Goal: Find specific page/section: Find specific page/section

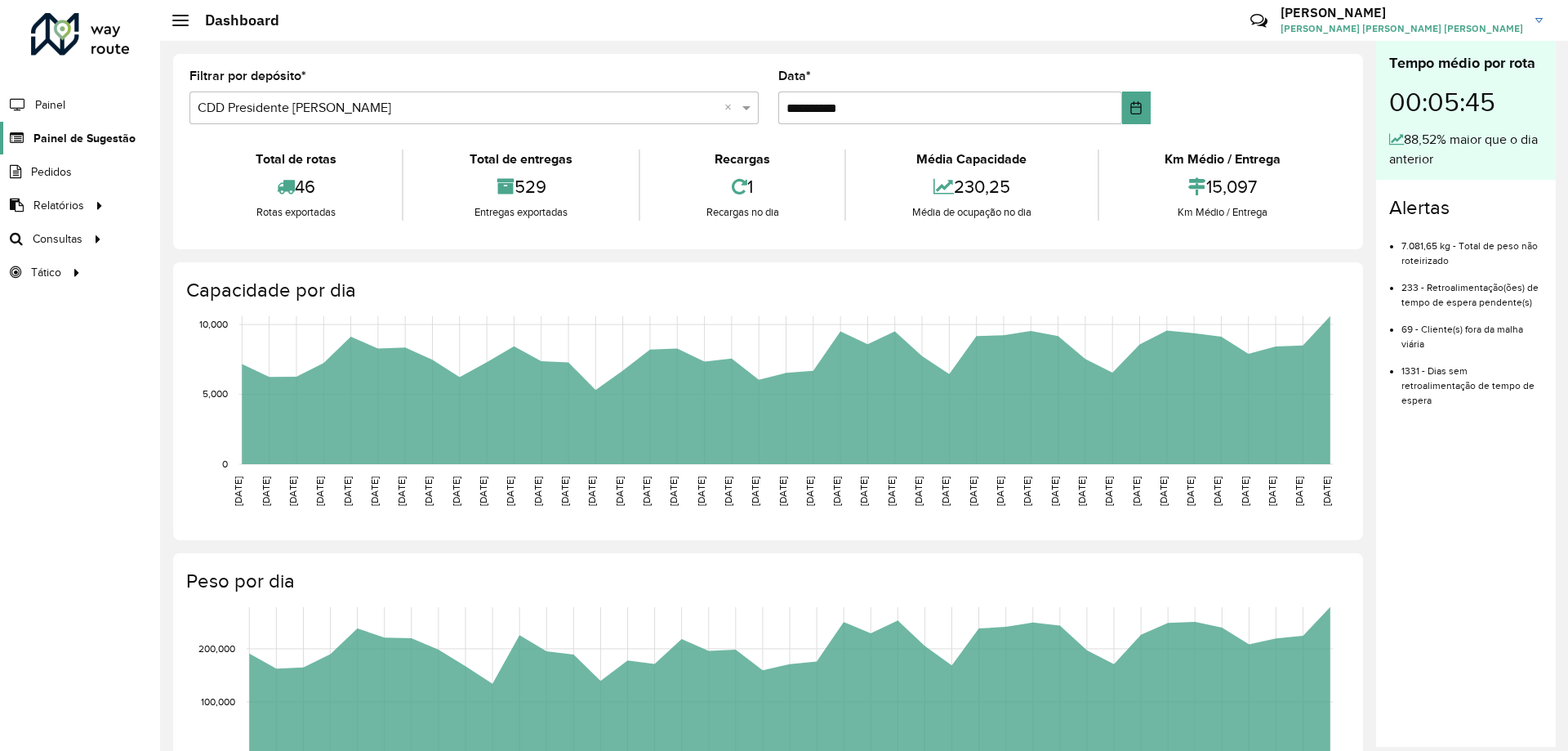
click at [129, 142] on span "Painel de Sugestão" at bounding box center [85, 138] width 102 height 17
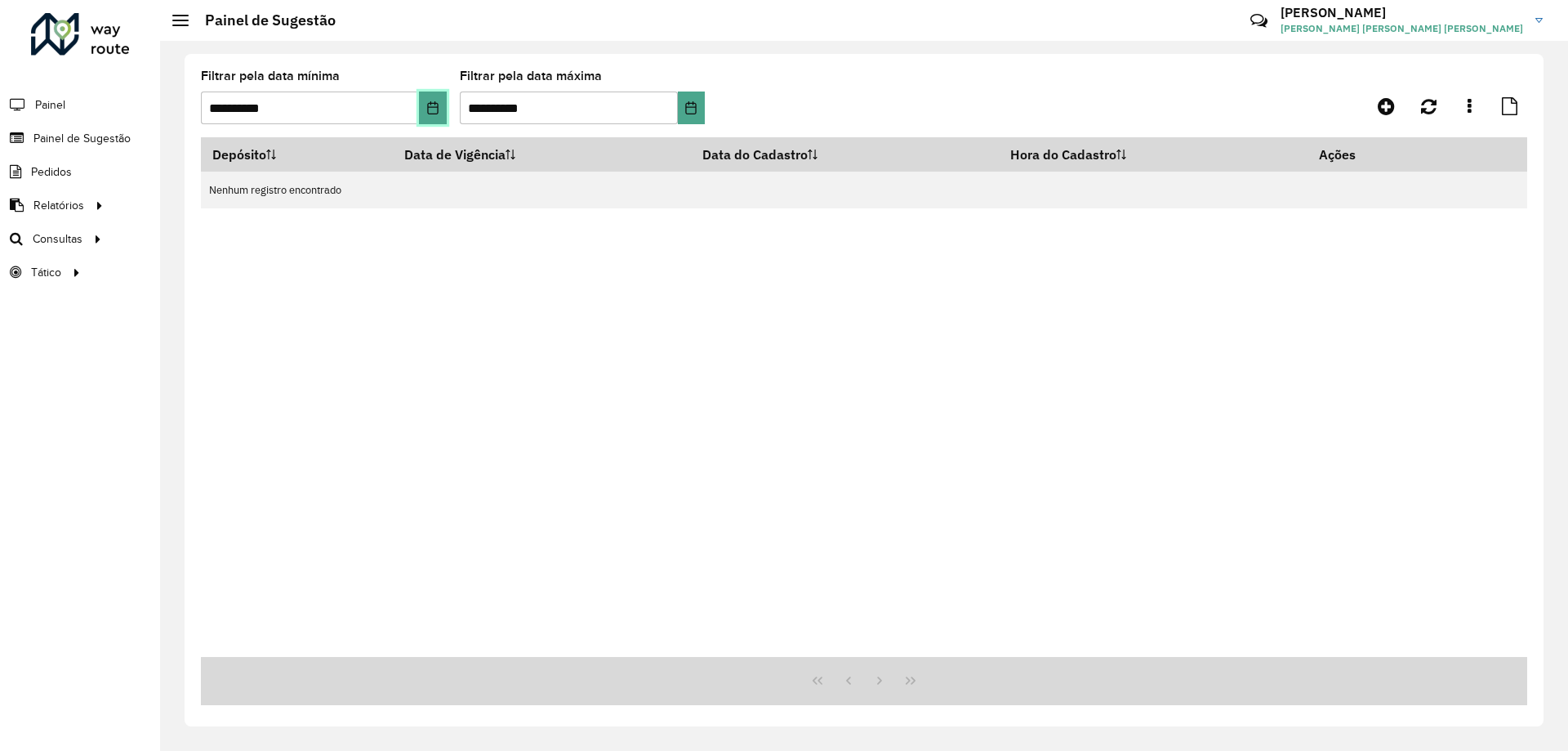
click at [436, 119] on button "Choose Date" at bounding box center [432, 107] width 27 height 32
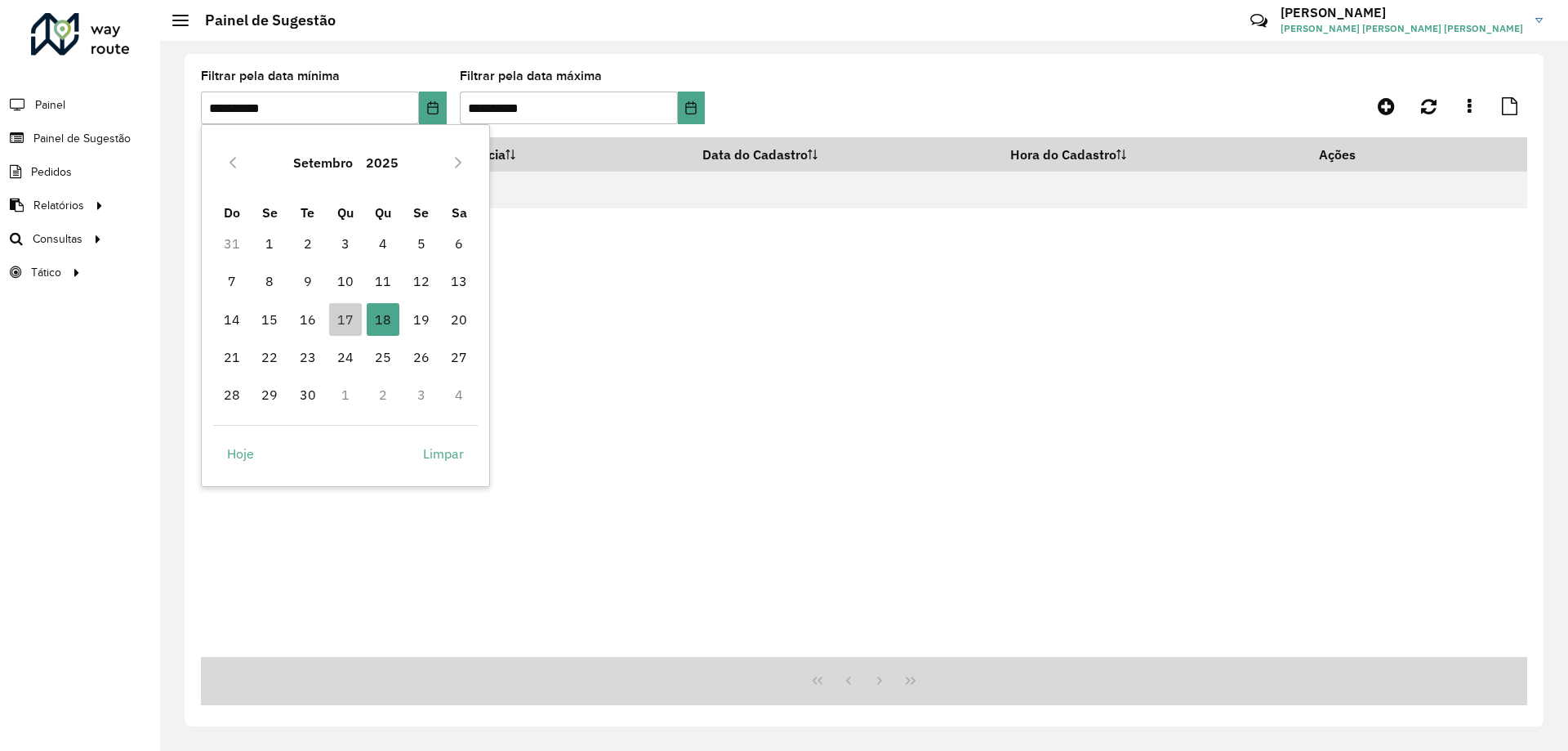
click at [327, 313] on td "17" at bounding box center [345, 319] width 37 height 37
click at [342, 317] on span "17" at bounding box center [345, 319] width 32 height 32
type input "**********"
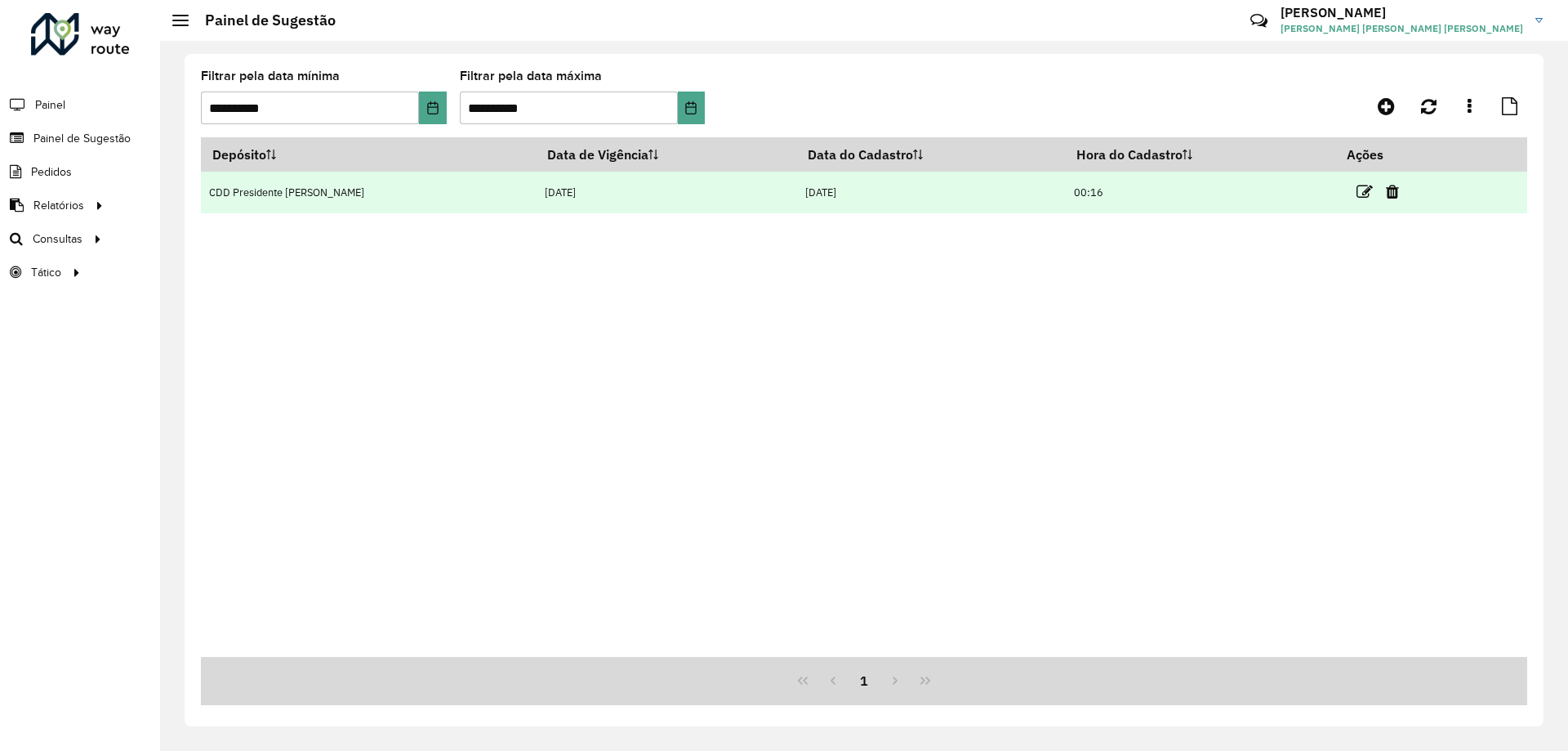
click at [1347, 195] on td at bounding box center [1385, 191] width 98 height 40
click at [1357, 193] on icon at bounding box center [1365, 192] width 17 height 17
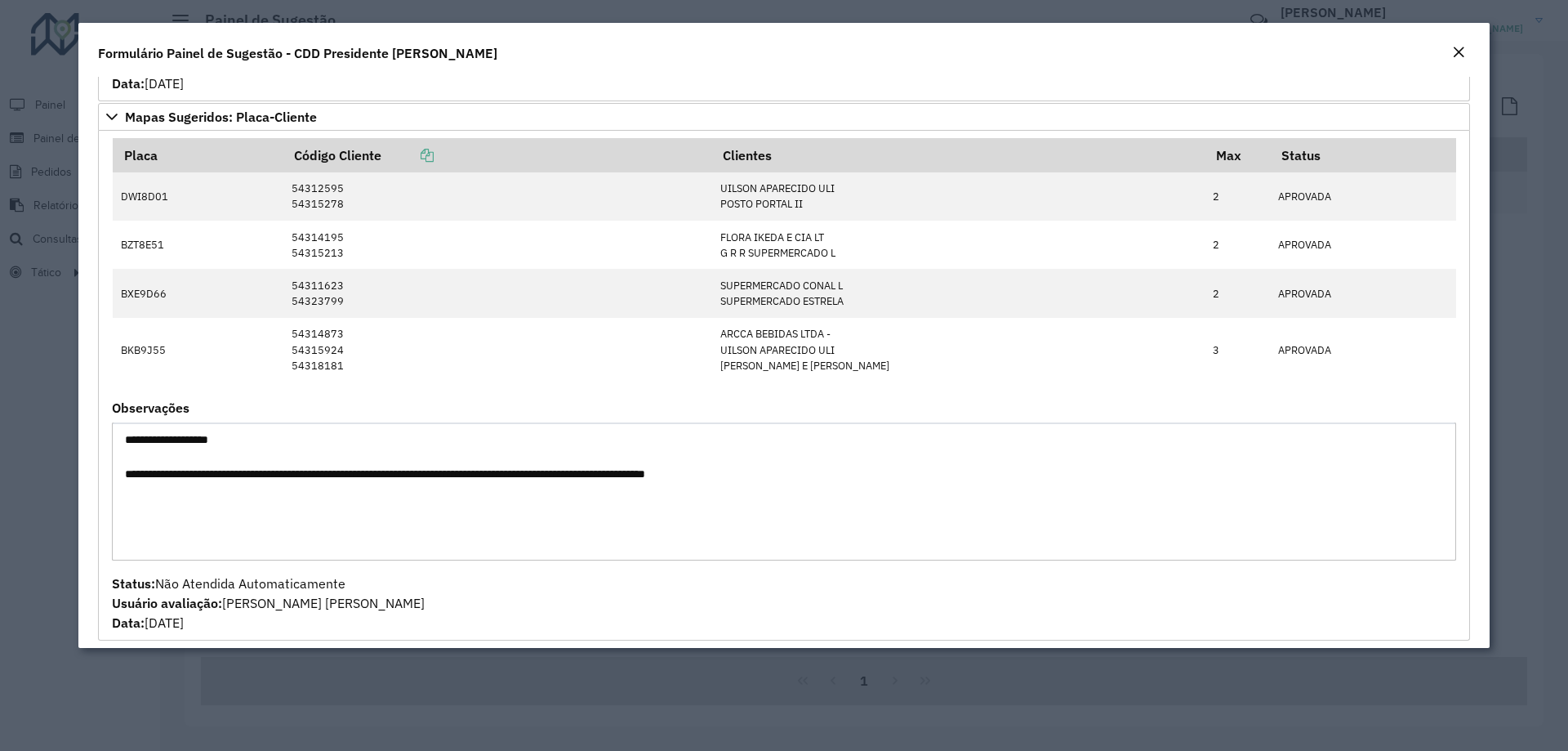
scroll to position [586, 0]
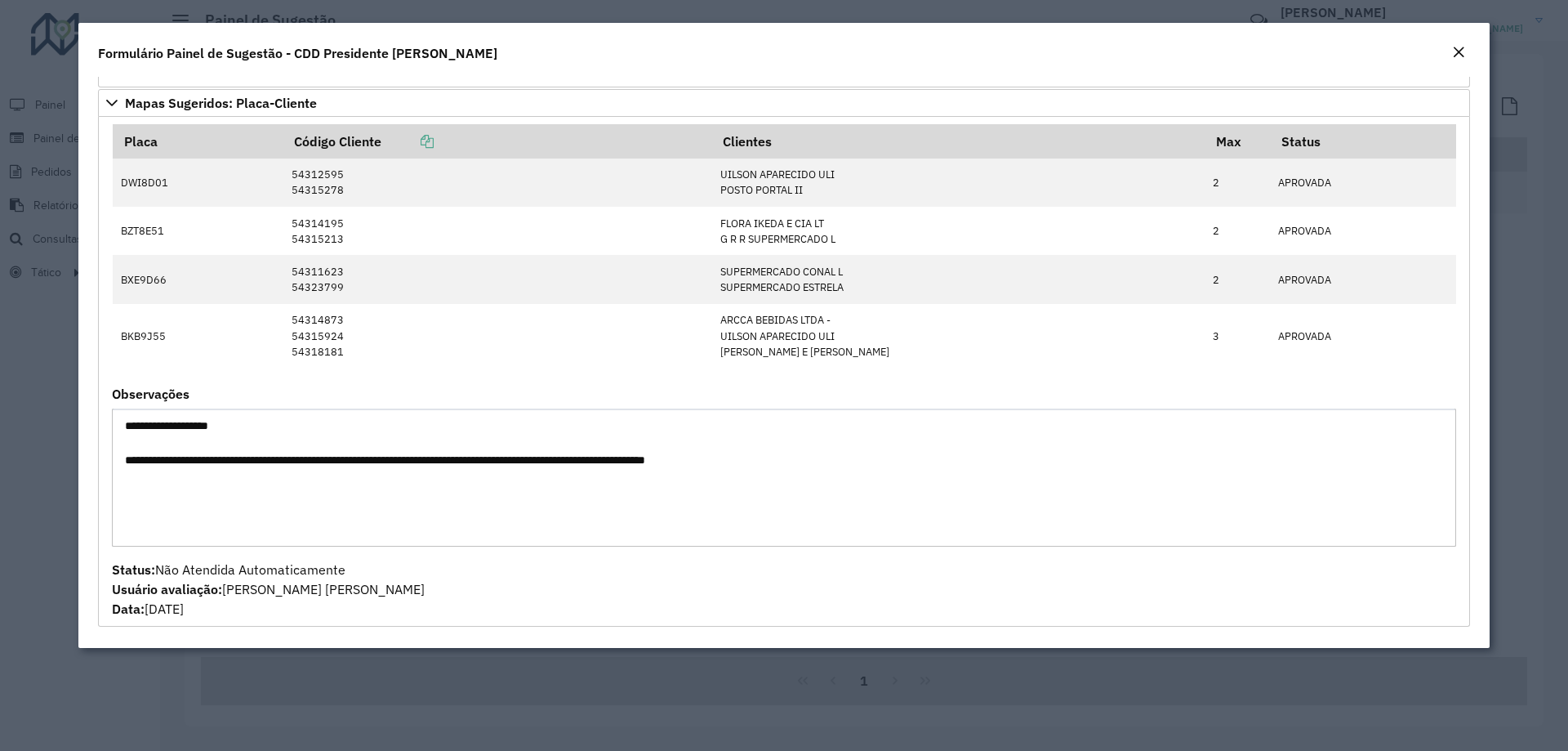
click at [1453, 58] on em "Close" at bounding box center [1459, 51] width 13 height 13
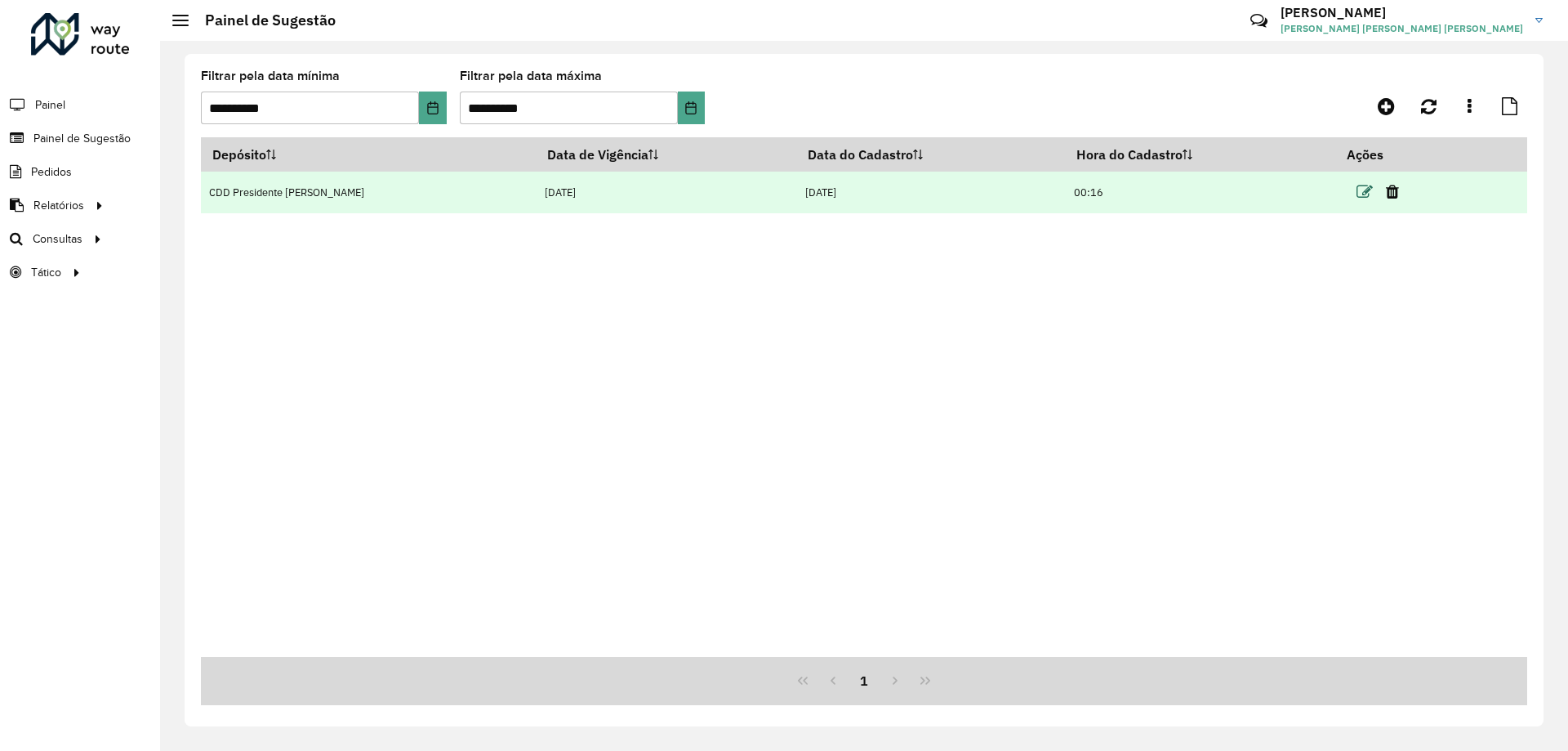
click at [1357, 195] on icon at bounding box center [1365, 192] width 17 height 17
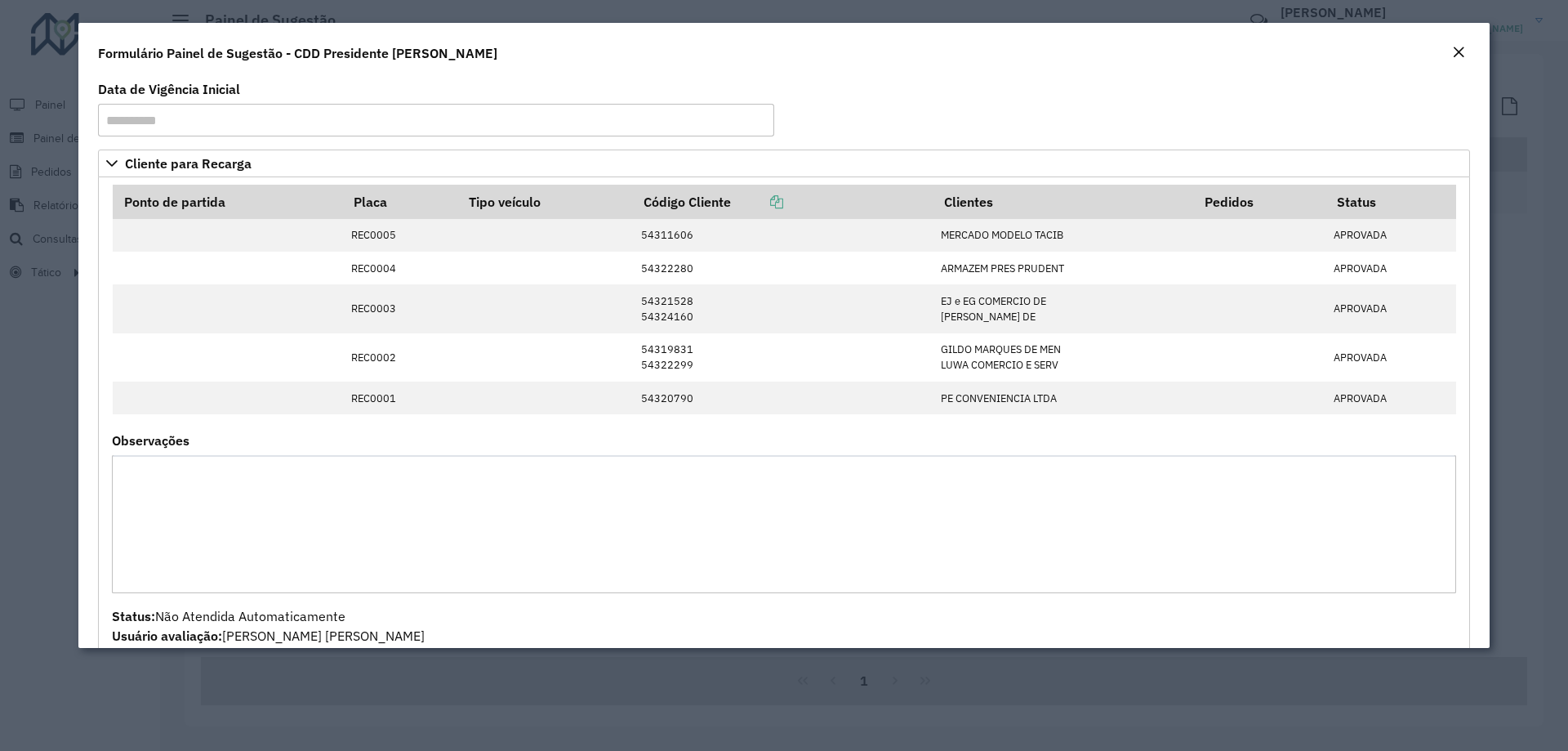
click at [1463, 50] on em "Close" at bounding box center [1459, 51] width 13 height 13
